Goal: Information Seeking & Learning: Learn about a topic

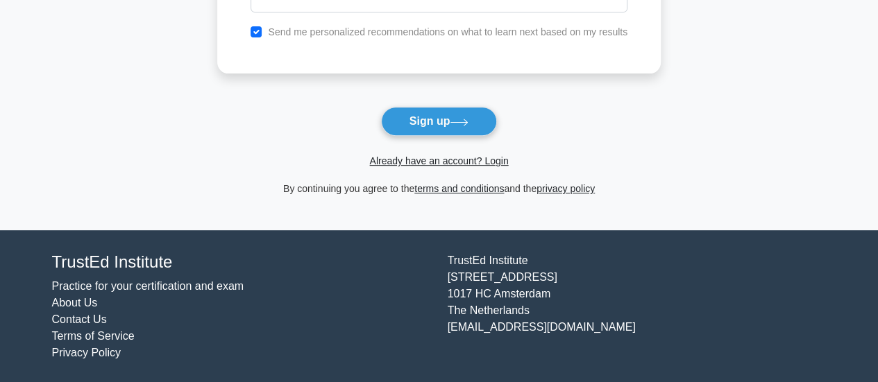
scroll to position [227, 0]
click at [435, 162] on link "Already have an account? Login" at bounding box center [438, 160] width 139 height 11
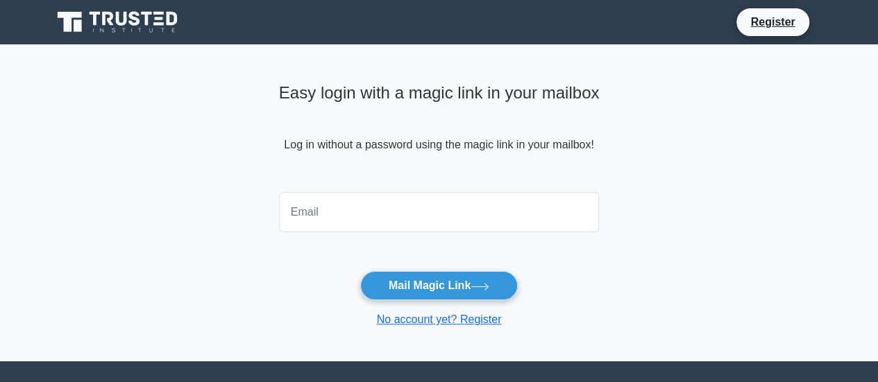
click at [346, 211] on input "email" at bounding box center [439, 212] width 321 height 40
type input "nazri_81@outlook.com"
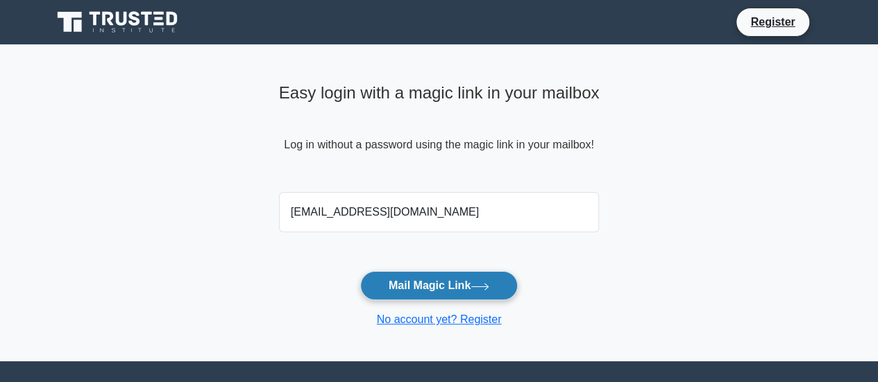
click at [409, 285] on button "Mail Magic Link" at bounding box center [438, 285] width 157 height 29
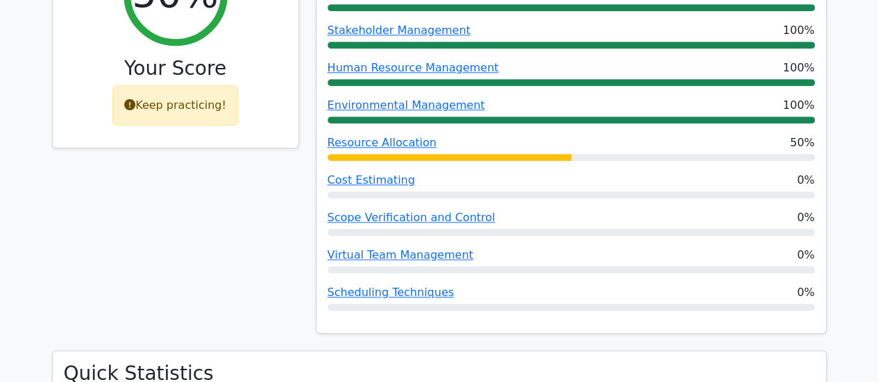
scroll to position [694, 0]
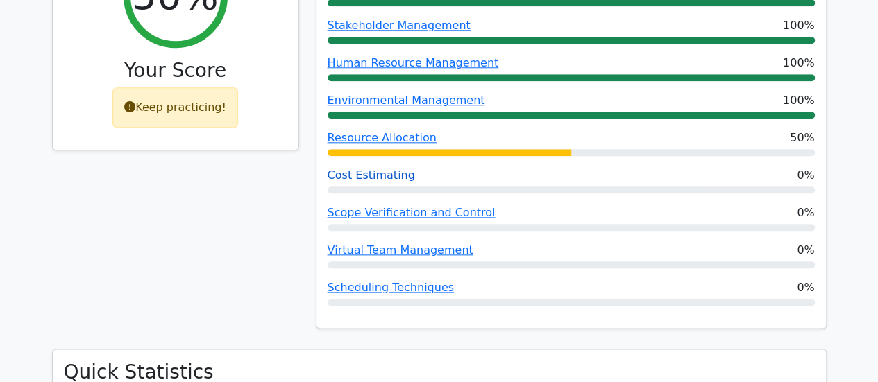
click at [368, 169] on link "Cost Estimating" at bounding box center [370, 175] width 87 height 13
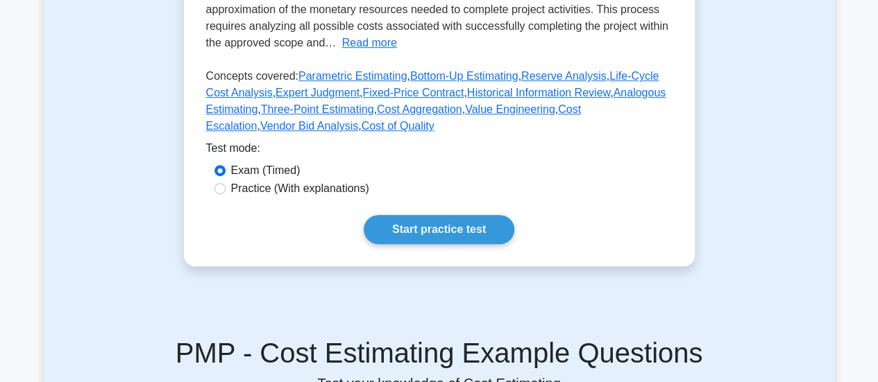
scroll to position [347, 0]
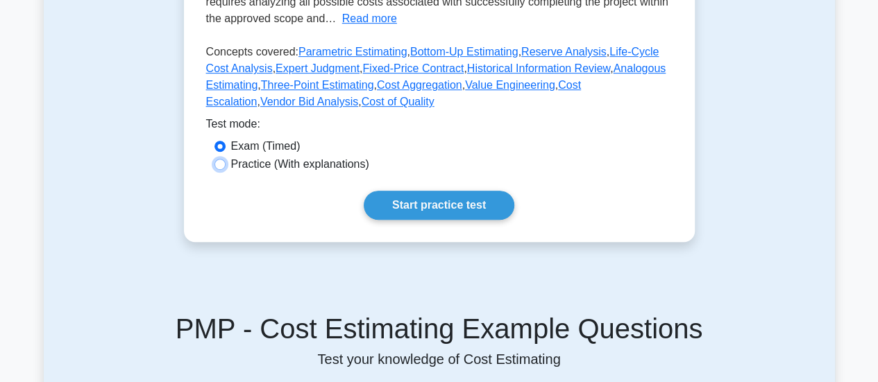
click at [218, 166] on input "Practice (With explanations)" at bounding box center [219, 164] width 11 height 11
radio input "true"
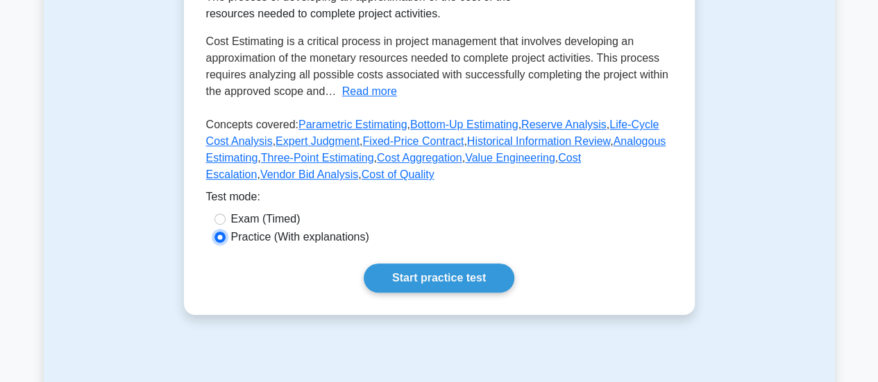
scroll to position [208, 0]
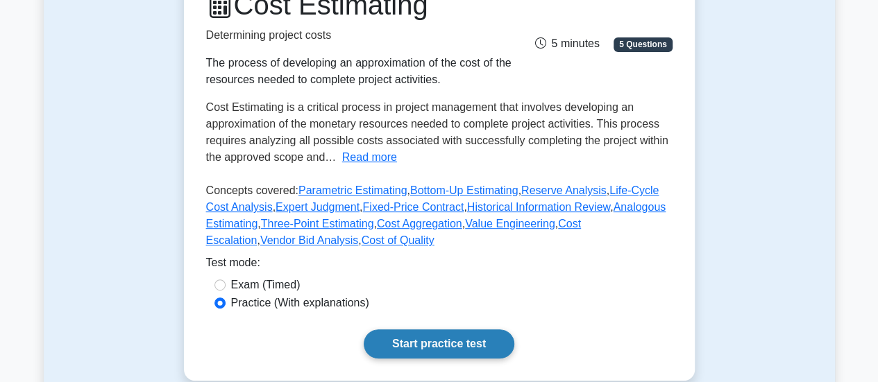
click at [441, 334] on link "Start practice test" at bounding box center [439, 344] width 151 height 29
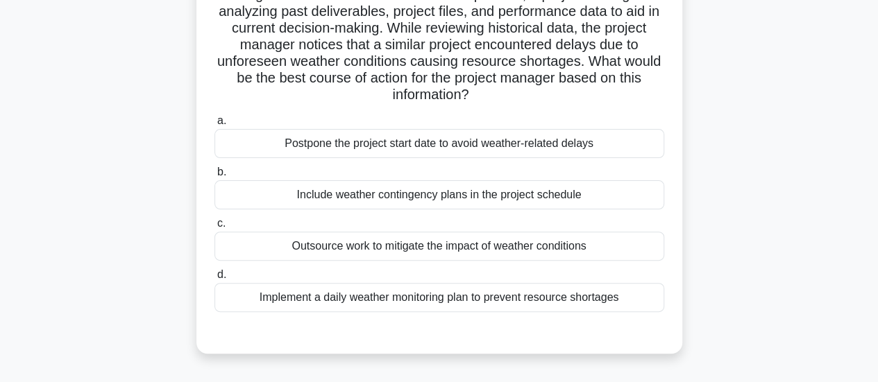
scroll to position [139, 0]
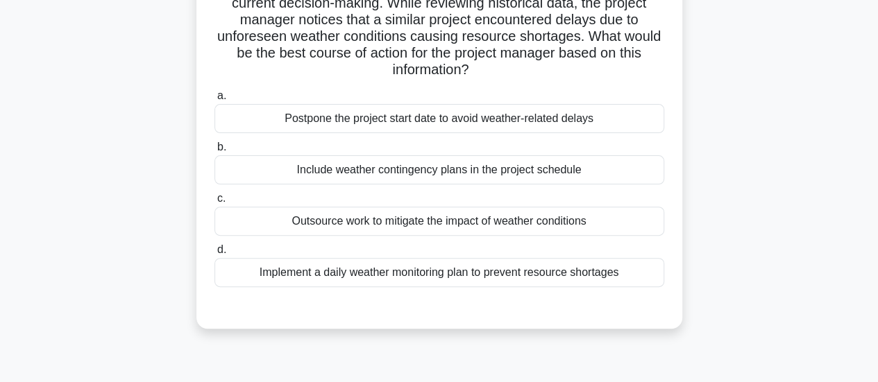
click at [322, 164] on div "Include weather contingency plans in the project schedule" at bounding box center [439, 169] width 450 height 29
click at [214, 152] on input "b. Include weather contingency plans in the project schedule" at bounding box center [214, 147] width 0 height 9
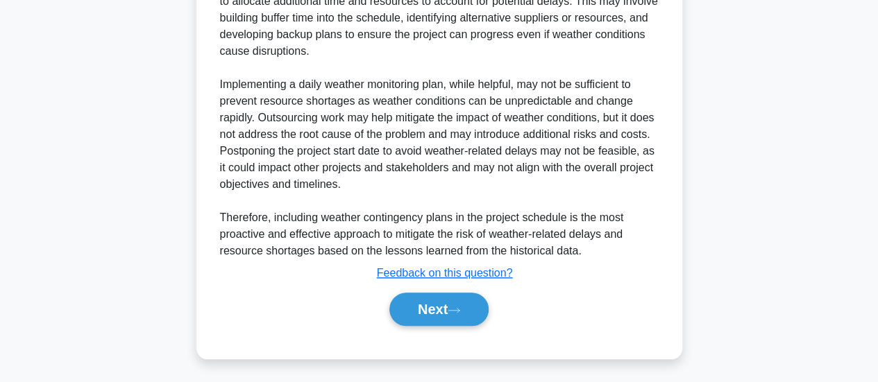
scroll to position [604, 0]
click at [437, 312] on button "Next" at bounding box center [438, 308] width 99 height 33
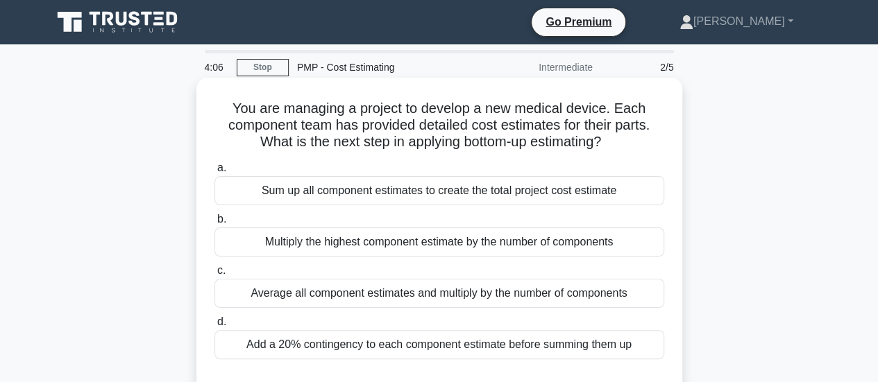
scroll to position [69, 0]
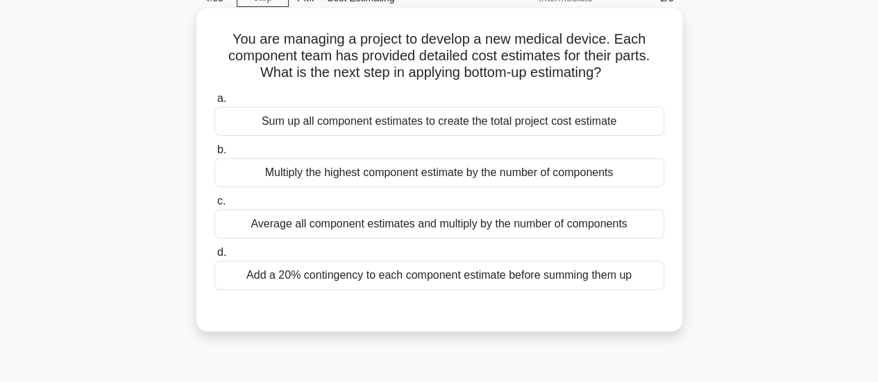
click at [243, 268] on div "Add a 20% contingency to each component estimate before summing them up" at bounding box center [439, 275] width 450 height 29
click at [214, 257] on input "d. Add a 20% contingency to each component estimate before summing them up" at bounding box center [214, 252] width 0 height 9
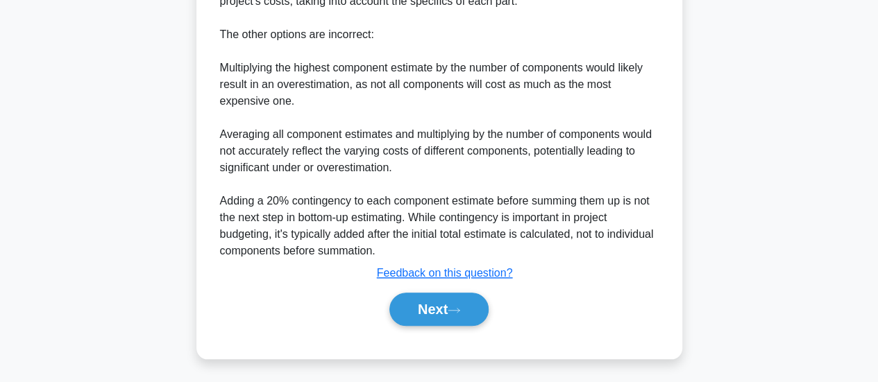
scroll to position [573, 0]
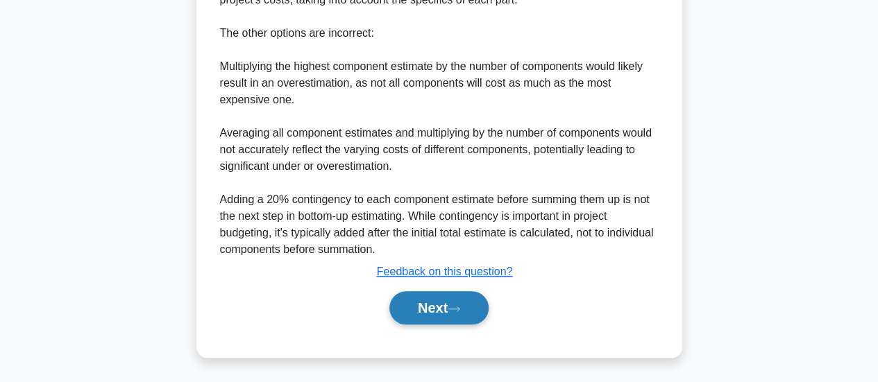
click at [426, 295] on button "Next" at bounding box center [438, 307] width 99 height 33
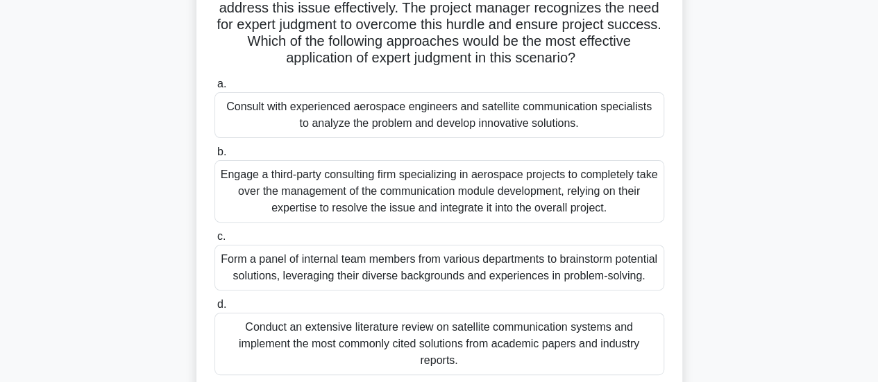
scroll to position [89, 0]
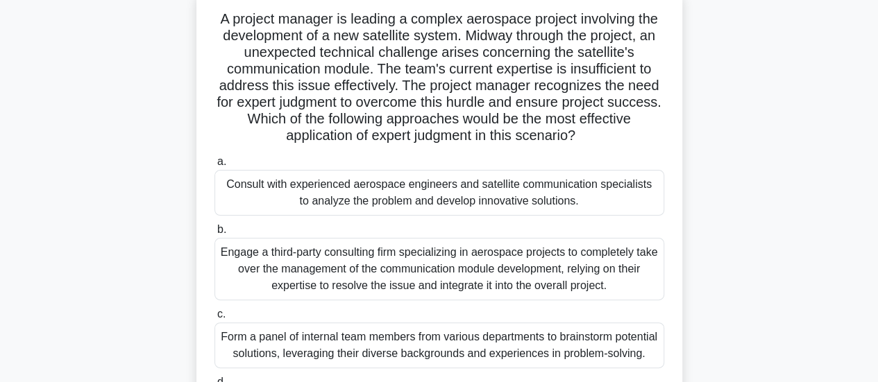
click at [258, 205] on div "Consult with experienced aerospace engineers and satellite communication specia…" at bounding box center [439, 193] width 450 height 46
click at [214, 167] on input "a. Consult with experienced aerospace engineers and satellite communication spe…" at bounding box center [214, 161] width 0 height 9
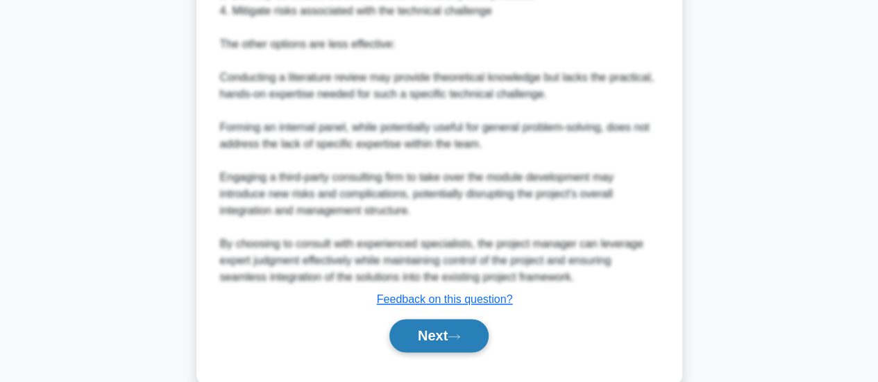
scroll to position [837, 0]
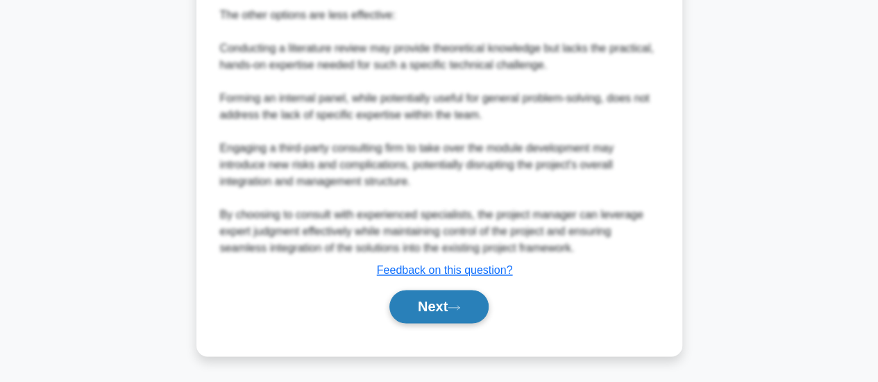
click at [416, 301] on button "Next" at bounding box center [438, 306] width 99 height 33
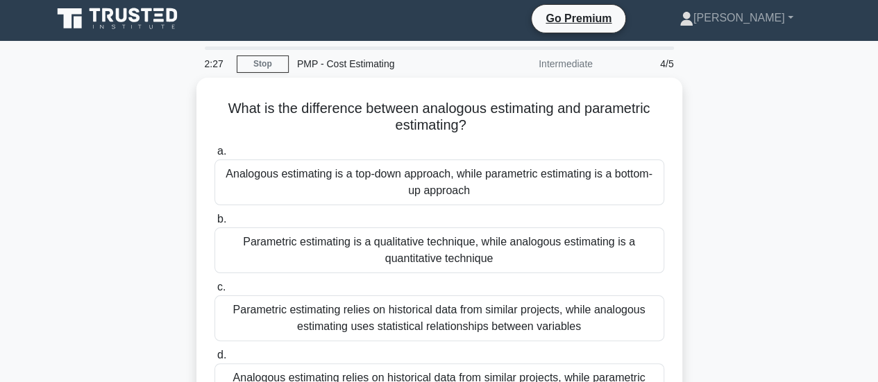
scroll to position [0, 0]
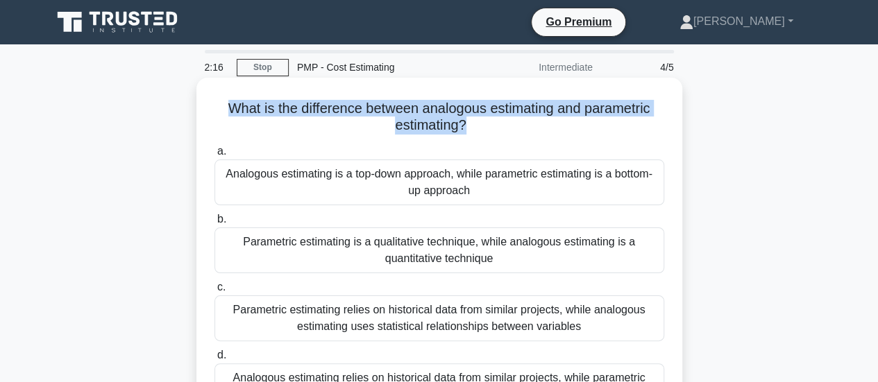
drag, startPoint x: 463, startPoint y: 130, endPoint x: 221, endPoint y: 109, distance: 243.0
click at [221, 109] on h5 "What is the difference between analogous estimating and parametric estimating? …" at bounding box center [439, 117] width 452 height 35
copy h5 "What is the difference between analogous estimating and parametric estimating?"
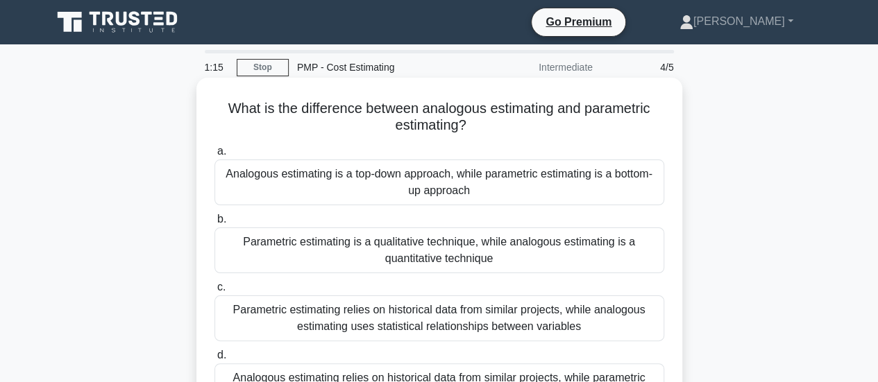
click at [206, 196] on div "a. Analogous estimating is a top-down approach, while parametric estimating is …" at bounding box center [439, 174] width 466 height 62
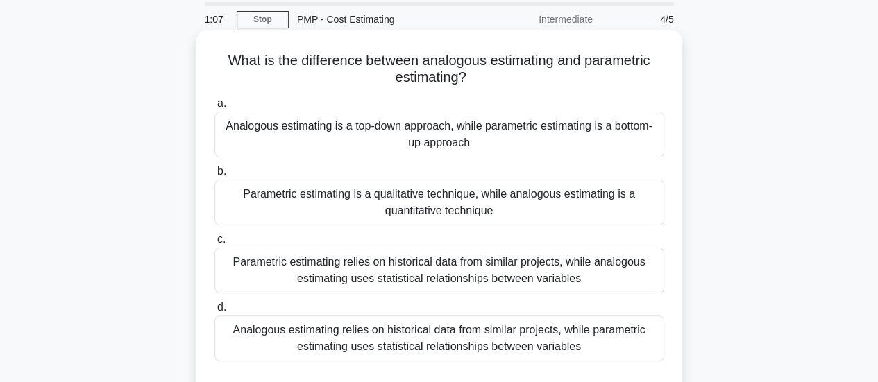
scroll to position [69, 0]
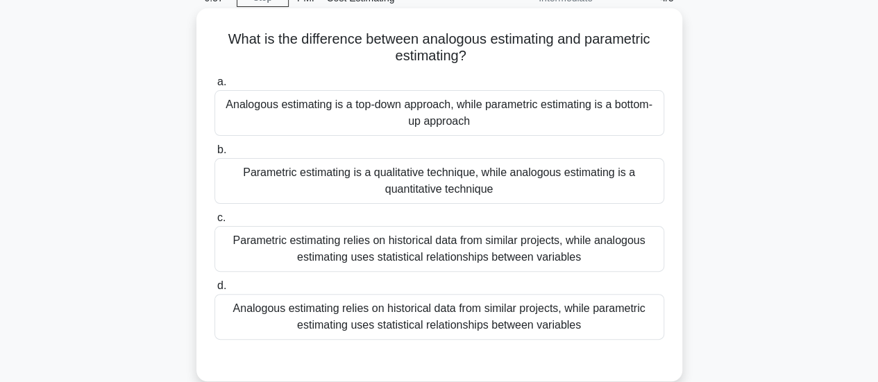
click at [291, 309] on div "Analogous estimating relies on historical data from similar projects, while par…" at bounding box center [439, 317] width 450 height 46
click at [214, 291] on input "d. Analogous estimating relies on historical data from similar projects, while …" at bounding box center [214, 286] width 0 height 9
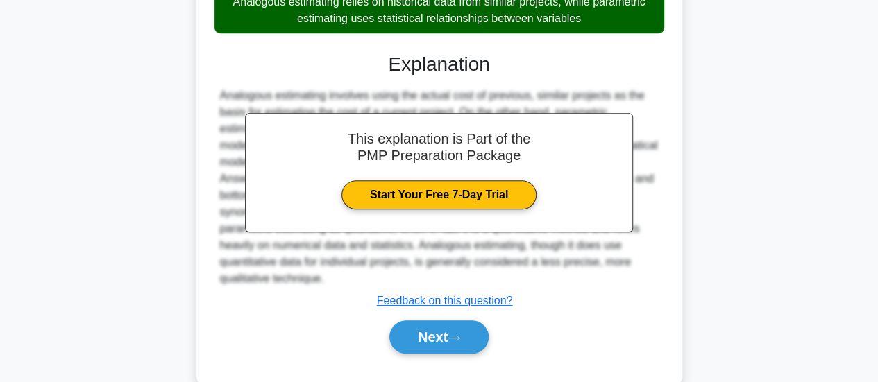
scroll to position [404, 0]
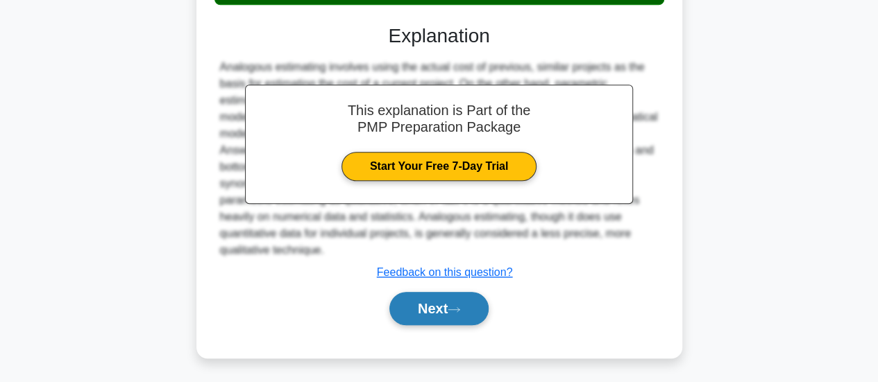
click at [404, 311] on button "Next" at bounding box center [438, 308] width 99 height 33
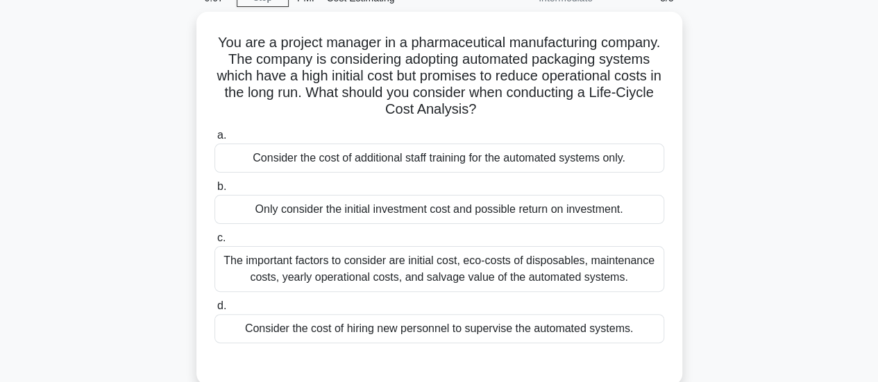
scroll to position [139, 0]
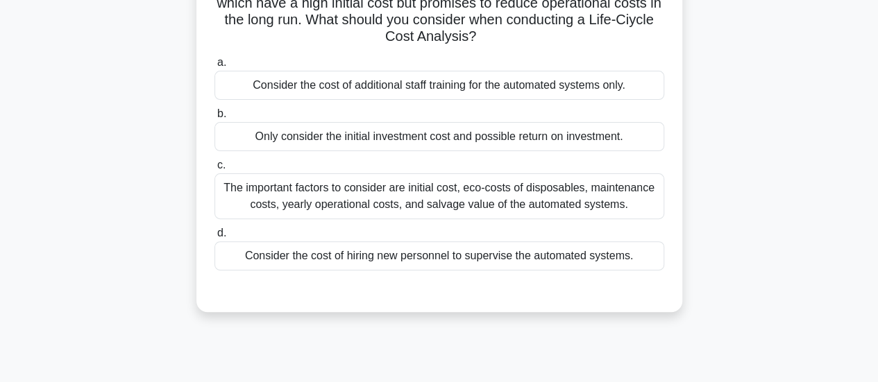
click at [301, 200] on div "The important factors to consider are initial cost, eco-costs of disposables, m…" at bounding box center [439, 196] width 450 height 46
click at [214, 170] on input "c. The important factors to consider are initial cost, eco-costs of disposables…" at bounding box center [214, 165] width 0 height 9
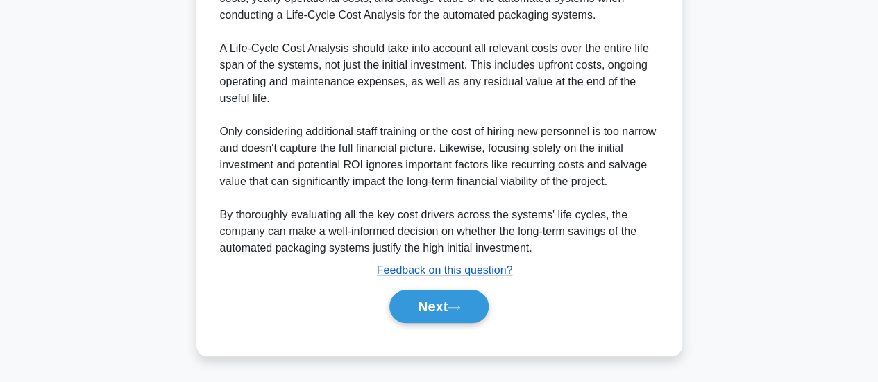
scroll to position [504, 0]
click at [441, 302] on button "Next" at bounding box center [438, 306] width 99 height 33
